Goal: Transaction & Acquisition: Purchase product/service

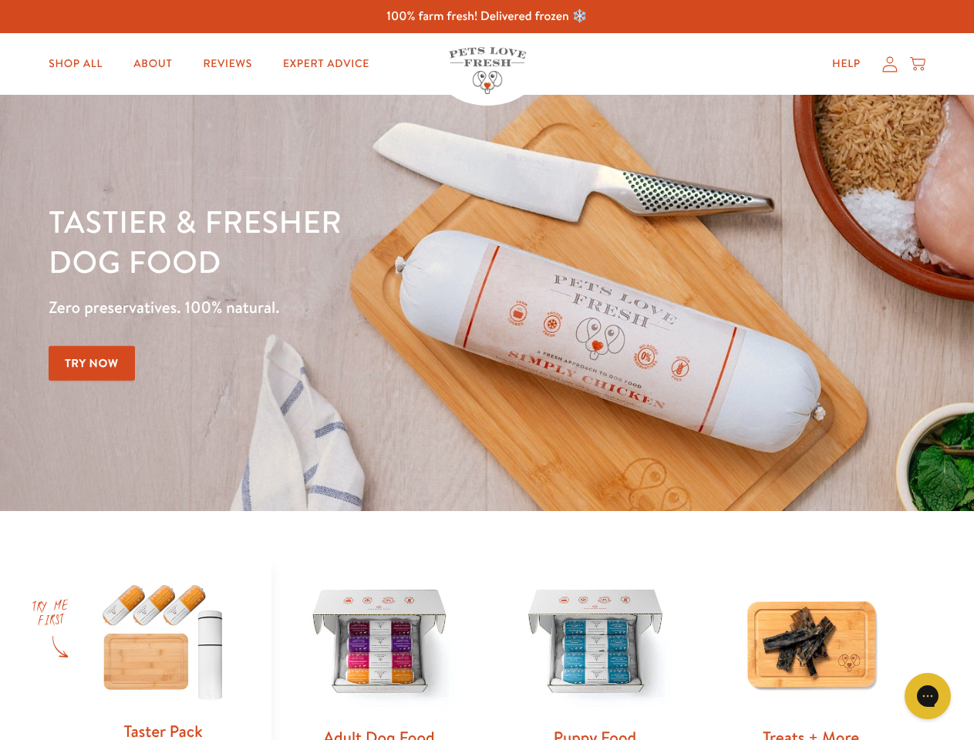
click at [487, 370] on div "Tastier & fresher dog food Zero preservatives. 100% natural. Try Now" at bounding box center [341, 303] width 585 height 204
click at [928, 696] on icon "Gorgias live chat" at bounding box center [927, 696] width 15 height 15
